Goal: Task Accomplishment & Management: Manage account settings

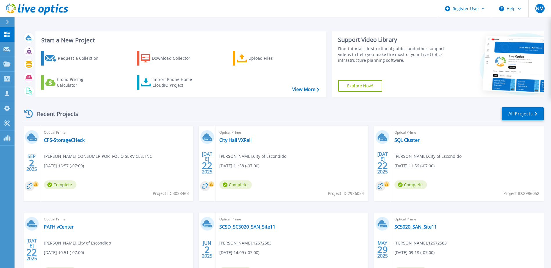
click at [8, 23] on icon at bounding box center [7, 22] width 3 height 5
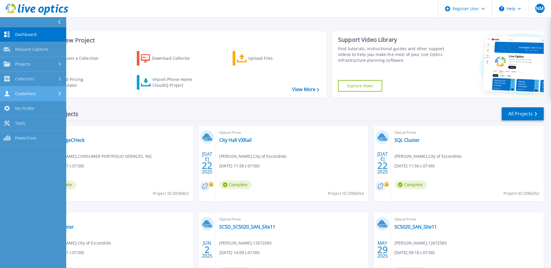
click at [45, 99] on link "Customers Customers" at bounding box center [33, 93] width 66 height 15
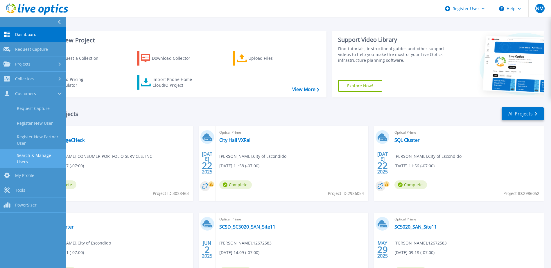
click at [43, 153] on link "Search & Manage Users" at bounding box center [33, 158] width 66 height 19
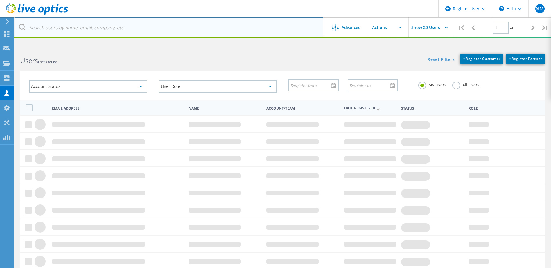
click at [122, 22] on input "text" at bounding box center [169, 27] width 309 height 20
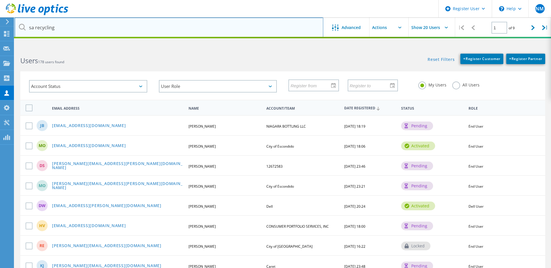
type input "sa recycling"
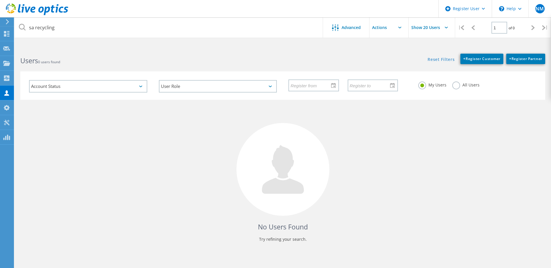
click at [461, 86] on label "All Users" at bounding box center [465, 85] width 27 height 6
click at [0, 0] on input "All Users" at bounding box center [0, 0] width 0 height 0
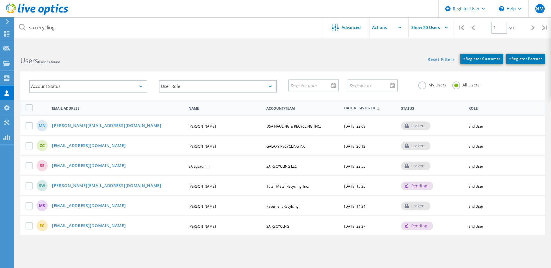
click at [99, 228] on link "EContreras@sarecycling.com" at bounding box center [89, 226] width 74 height 5
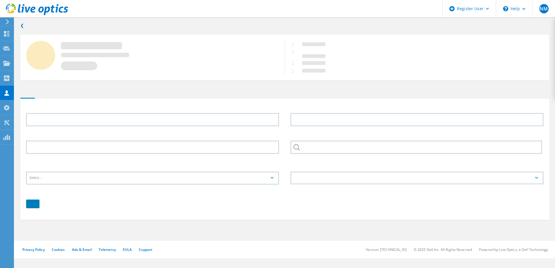
type input "Eddie"
type input "Contreras"
type input "714.632.2097"
type input "SA RECYCLNG"
type input "English"
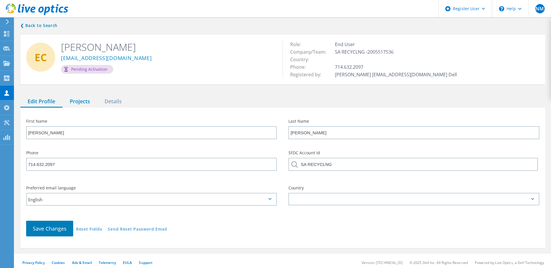
click at [84, 100] on div "Projects" at bounding box center [79, 102] width 35 height 12
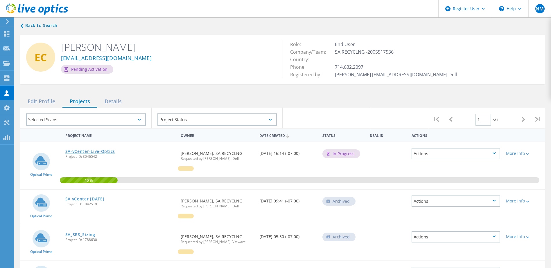
click at [102, 150] on link "SA-vCenter-Live-Optics" at bounding box center [90, 151] width 50 height 4
